Goal: Information Seeking & Learning: Learn about a topic

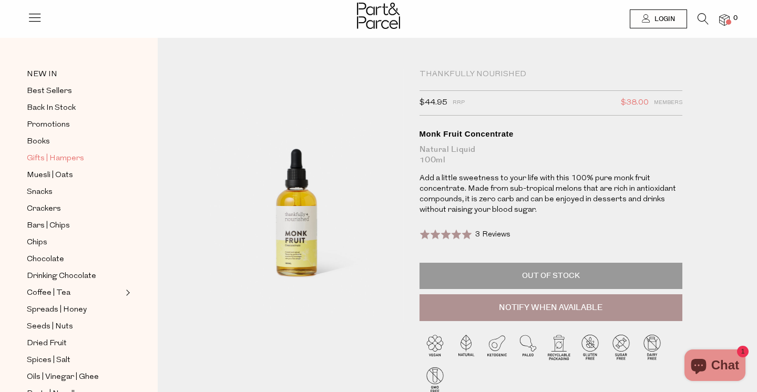
scroll to position [31, 0]
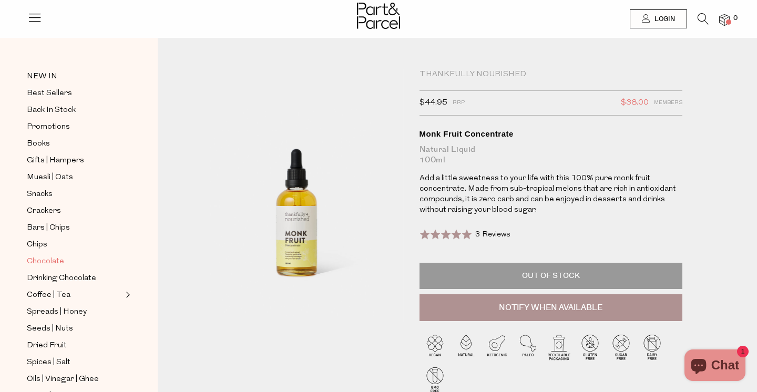
click at [50, 255] on span "Chocolate" at bounding box center [45, 261] width 37 height 13
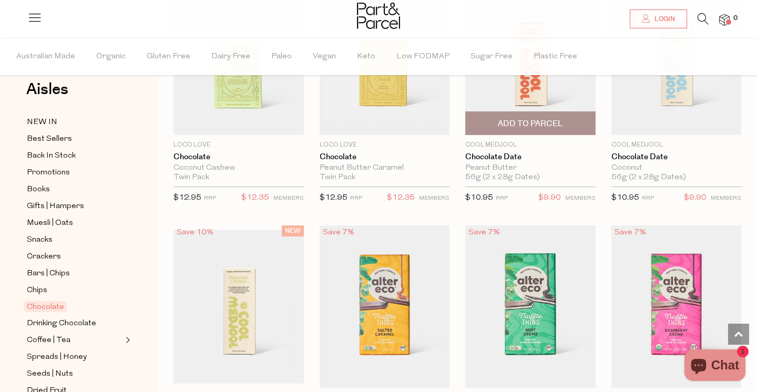
scroll to position [633, 0]
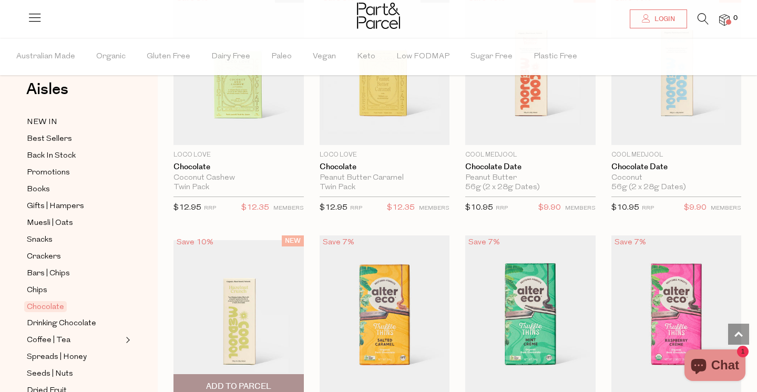
click at [251, 332] on img at bounding box center [238, 316] width 130 height 153
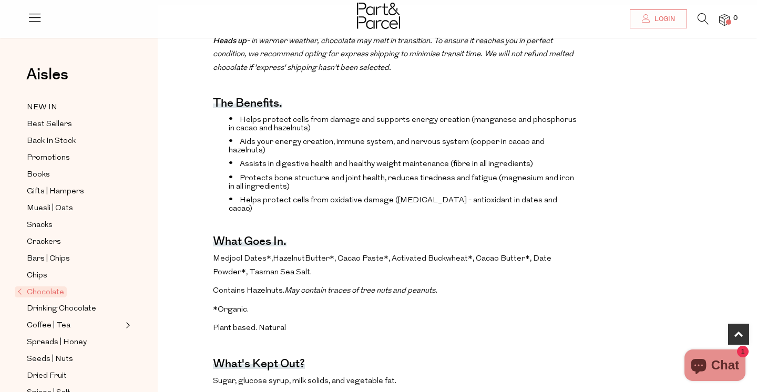
scroll to position [375, 0]
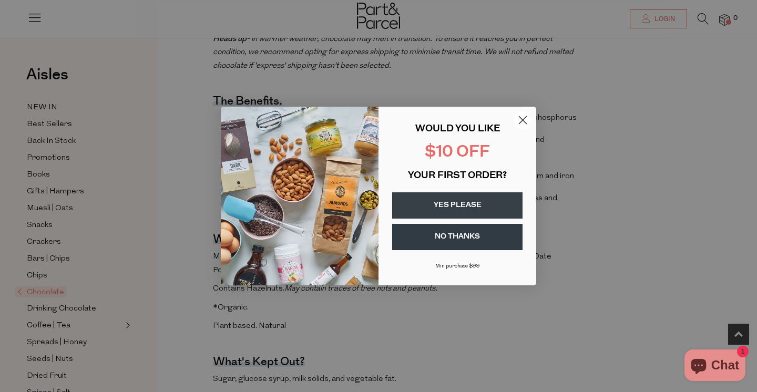
click at [453, 235] on button "NO THANKS" at bounding box center [457, 237] width 130 height 26
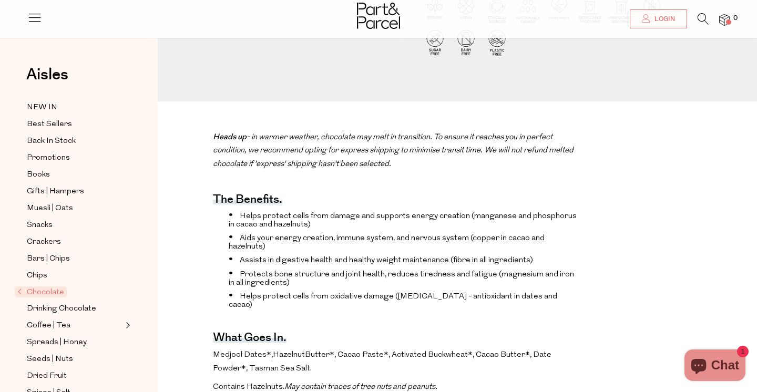
scroll to position [0, 0]
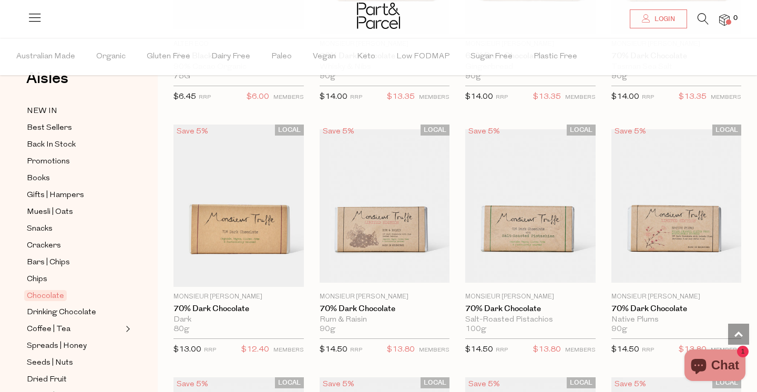
scroll to position [32, 0]
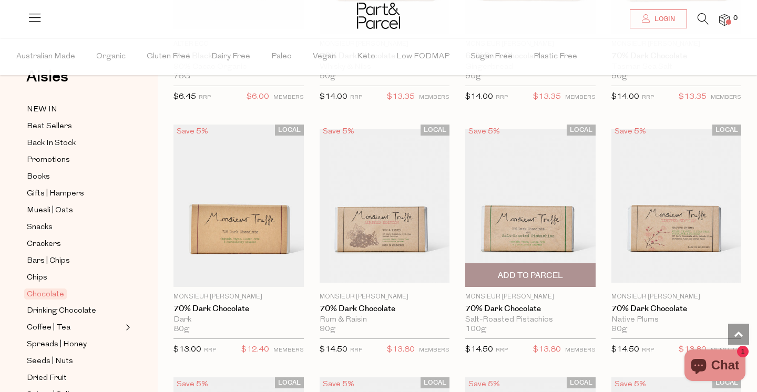
click at [484, 235] on img at bounding box center [530, 205] width 130 height 153
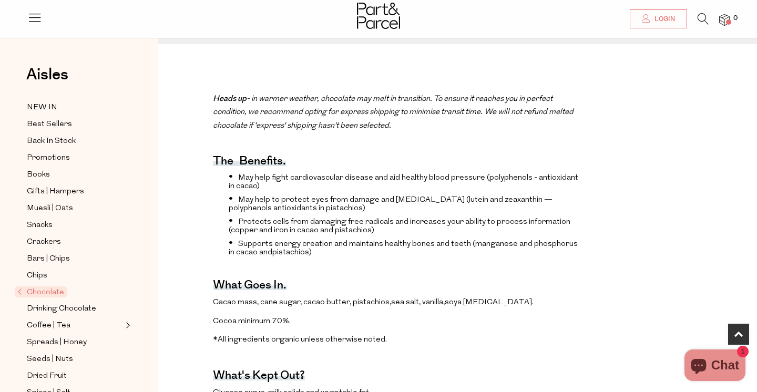
scroll to position [417, 0]
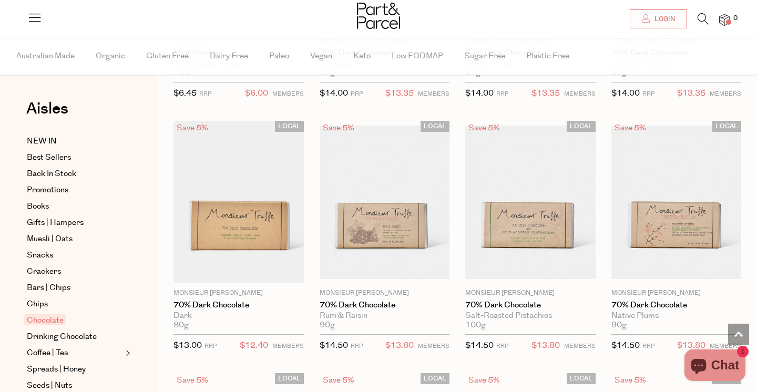
scroll to position [1739, 0]
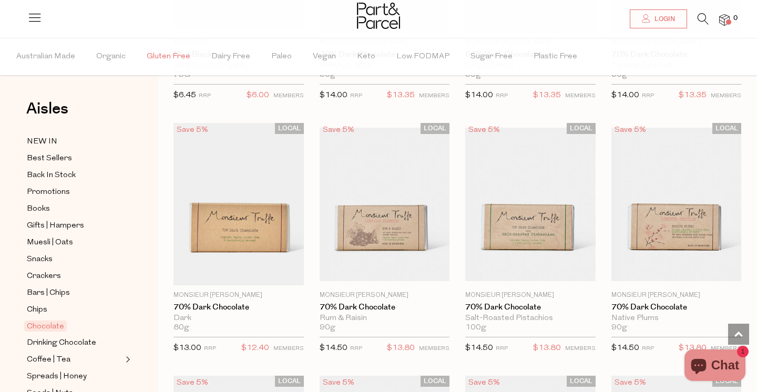
click at [177, 61] on span "Gluten Free" at bounding box center [169, 56] width 44 height 37
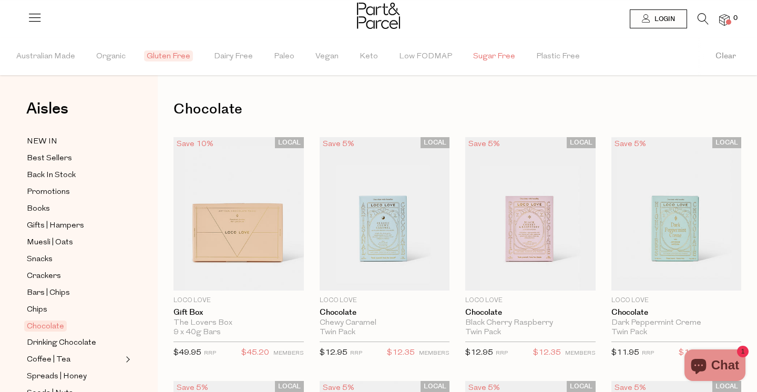
click at [491, 63] on span "Sugar Free" at bounding box center [494, 56] width 42 height 37
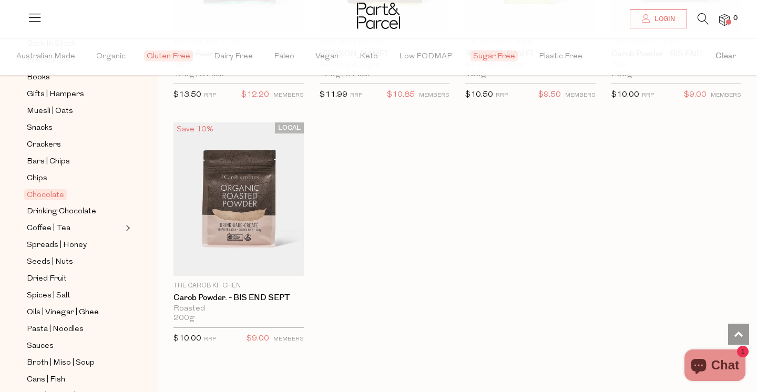
scroll to position [129, 0]
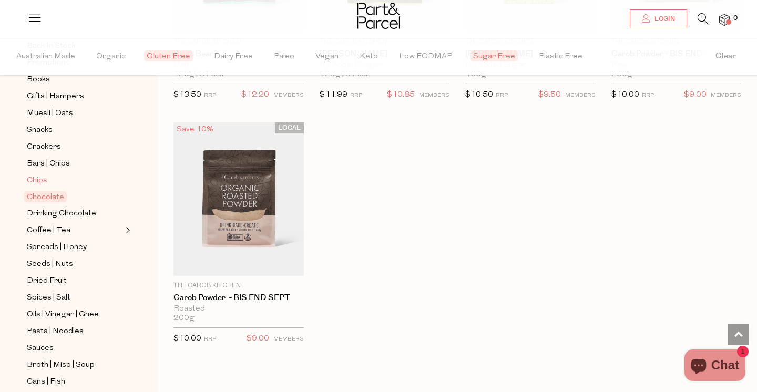
click at [39, 178] on span "Chips" at bounding box center [37, 180] width 20 height 13
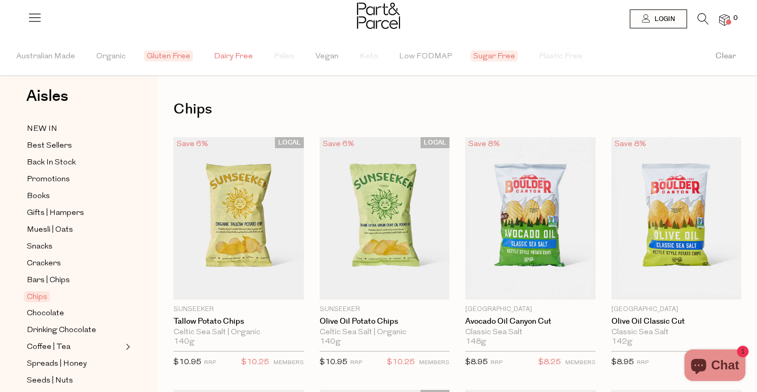
click at [221, 54] on span "Dairy Free" at bounding box center [233, 56] width 39 height 37
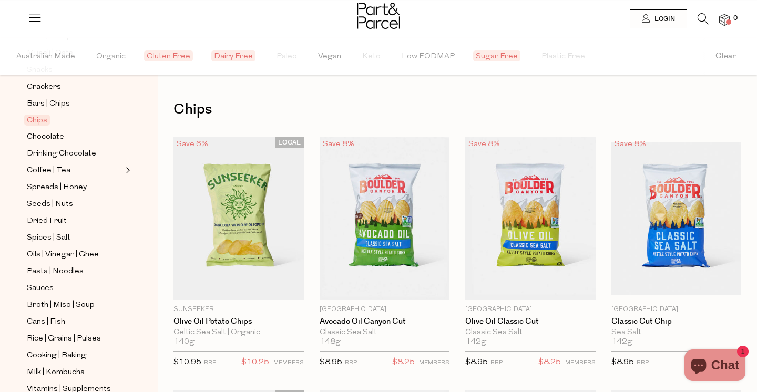
scroll to position [338, 0]
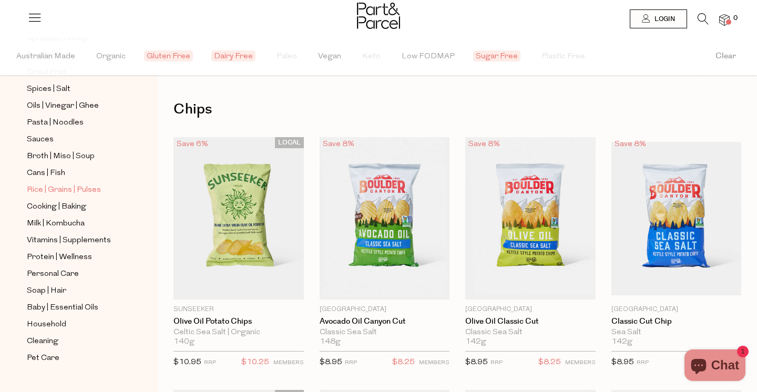
click at [76, 192] on span "Rice | Grains | Pulses" at bounding box center [64, 190] width 74 height 13
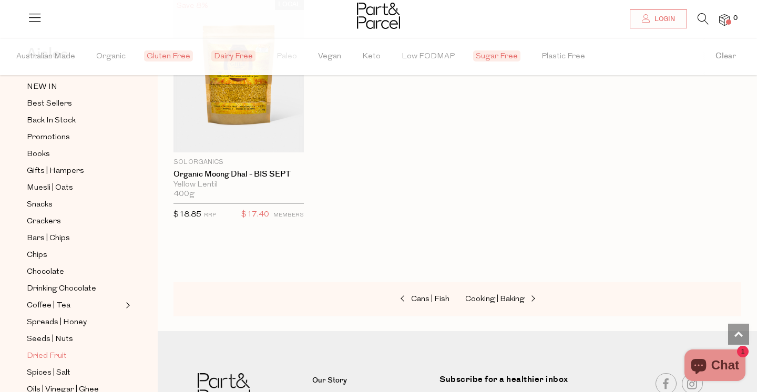
scroll to position [50, 0]
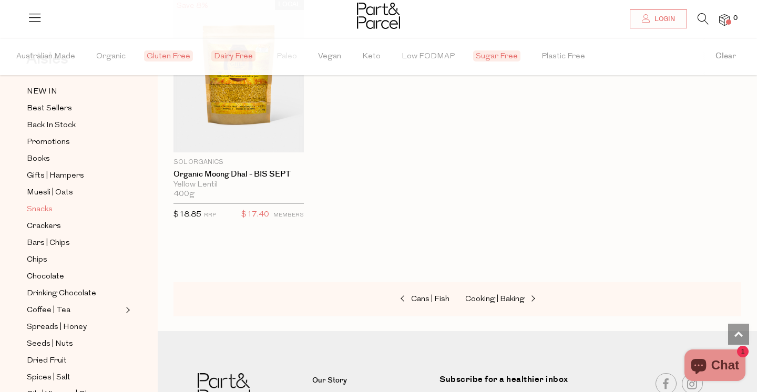
click at [39, 208] on span "Snacks" at bounding box center [40, 209] width 26 height 13
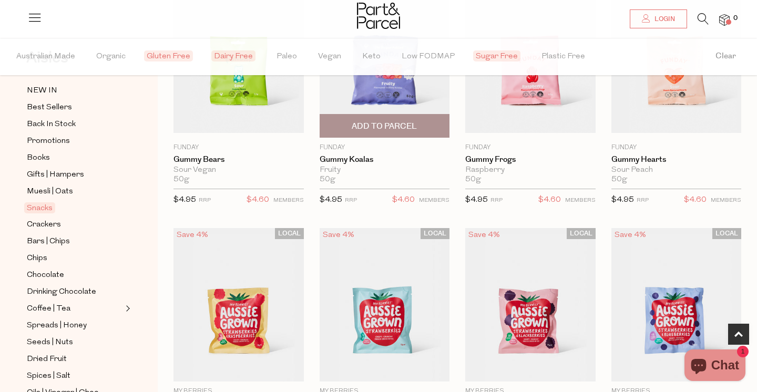
scroll to position [422, 0]
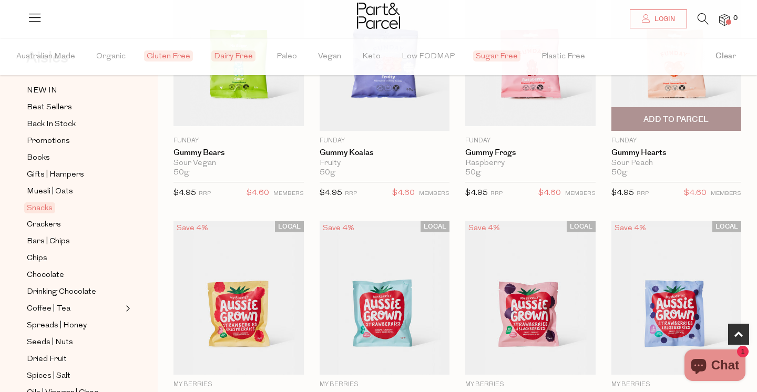
click at [677, 89] on img at bounding box center [676, 49] width 130 height 153
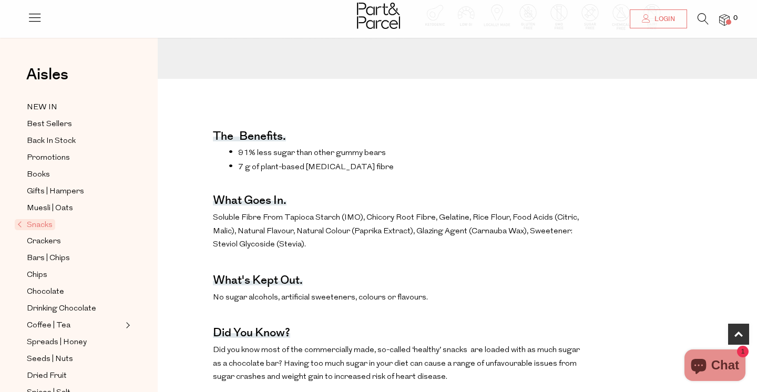
scroll to position [284, 0]
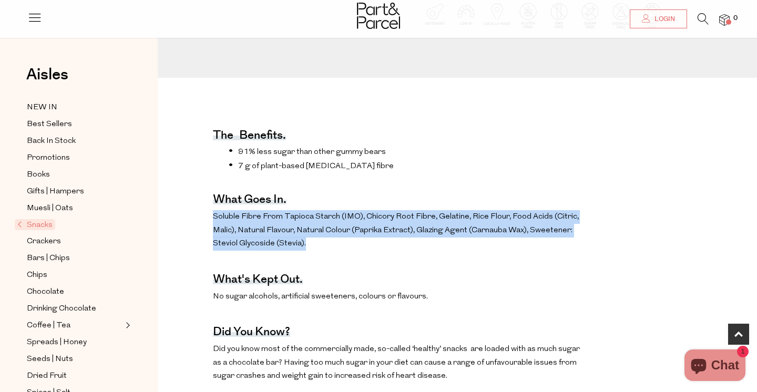
drag, startPoint x: 318, startPoint y: 246, endPoint x: 212, endPoint y: 214, distance: 110.2
click at [213, 214] on p "Soluble Fibre From Tapioca Starch (IMO), Chicory Root Fibre, Gelatine, Rice Flo…" at bounding box center [396, 230] width 367 height 40
copy p "Soluble Fibre From Tapioca Starch (IMO), Chicory Root Fibre, Gelatine, Rice Flo…"
